Goal: Task Accomplishment & Management: Manage account settings

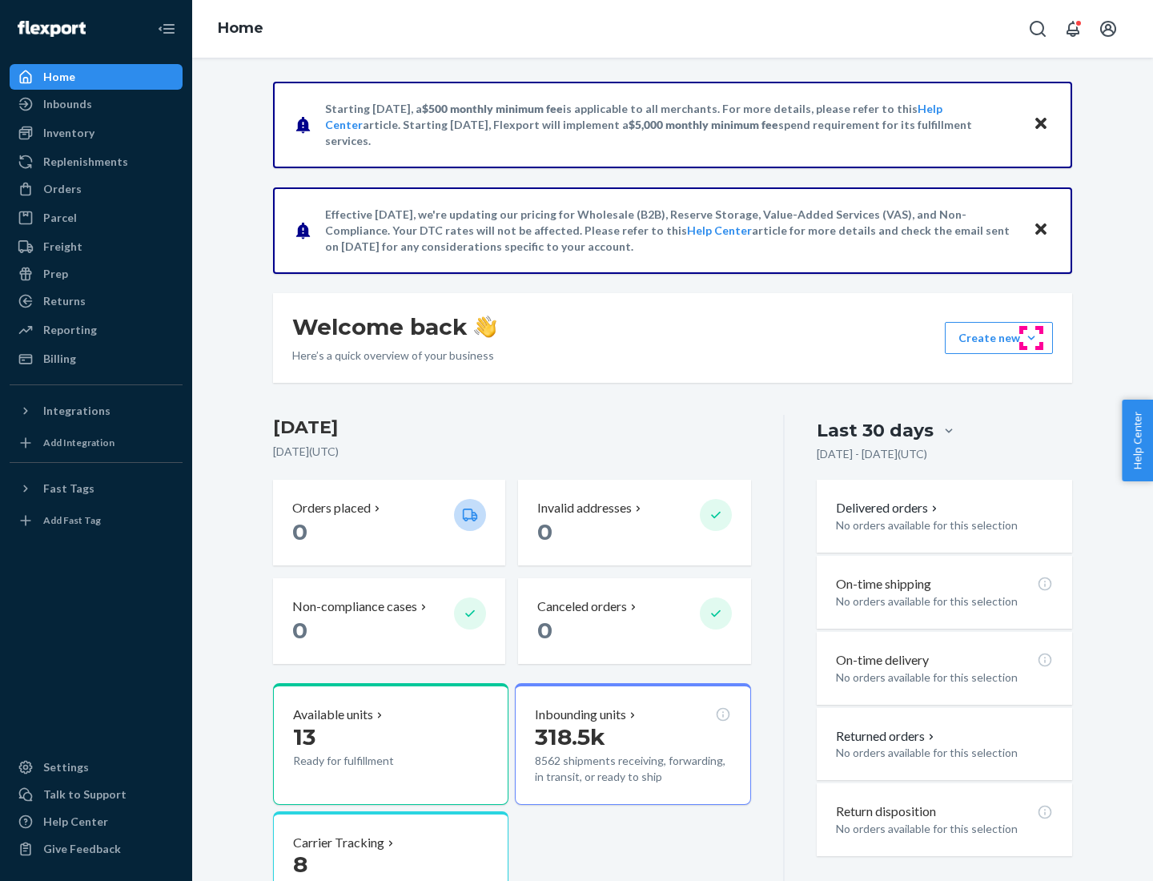
click at [1032, 338] on button "Create new Create new inbound Create new order Create new product" at bounding box center [999, 338] width 108 height 32
click at [54, 274] on div "Prep" at bounding box center [55, 274] width 25 height 16
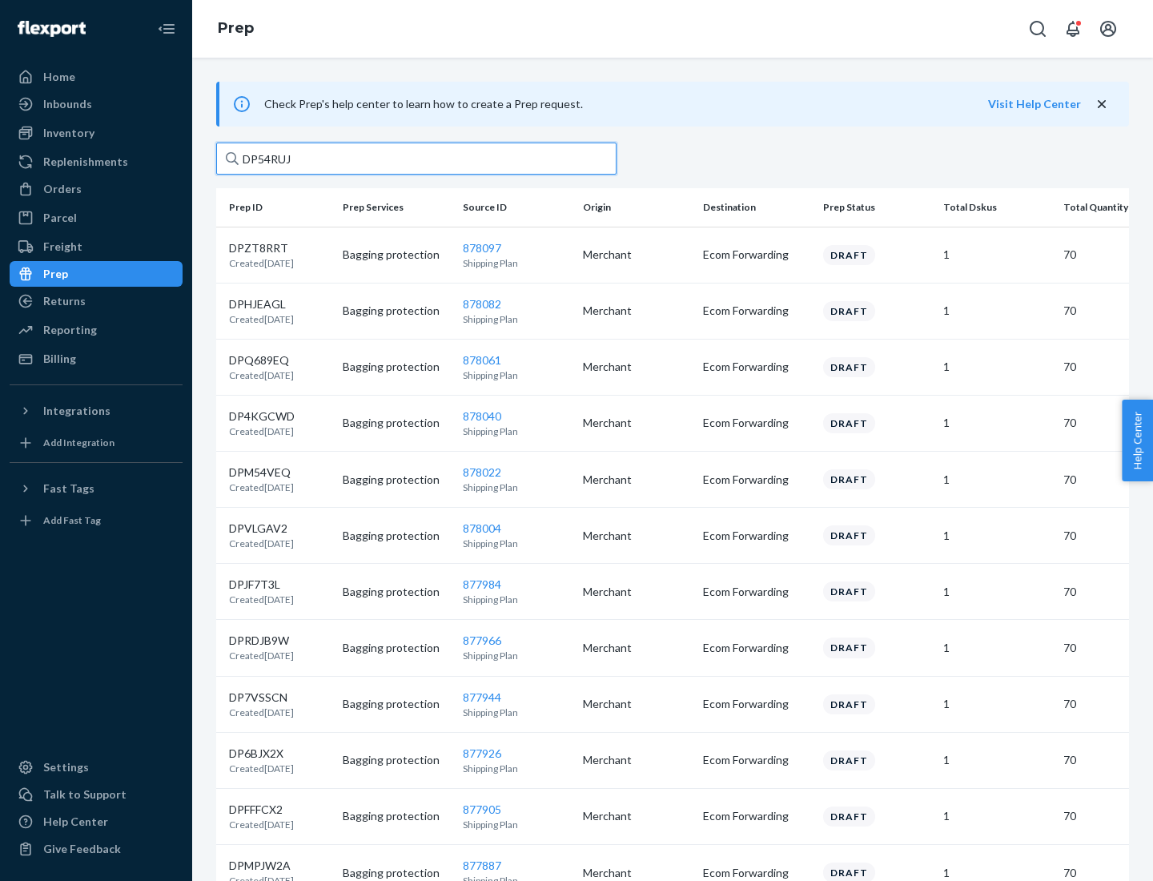
type input "DP54RUJL"
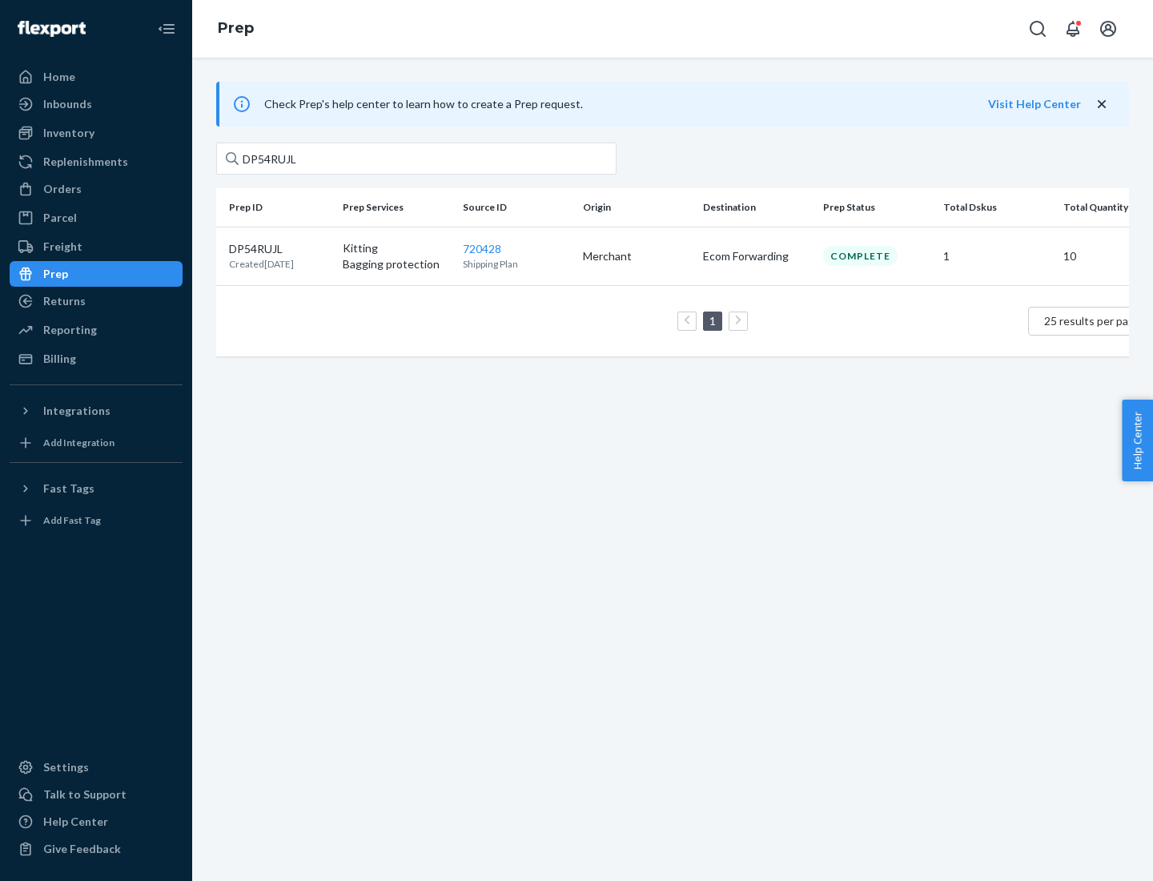
click at [280, 248] on p "DP54RUJL" at bounding box center [261, 249] width 65 height 16
